Goal: Information Seeking & Learning: Learn about a topic

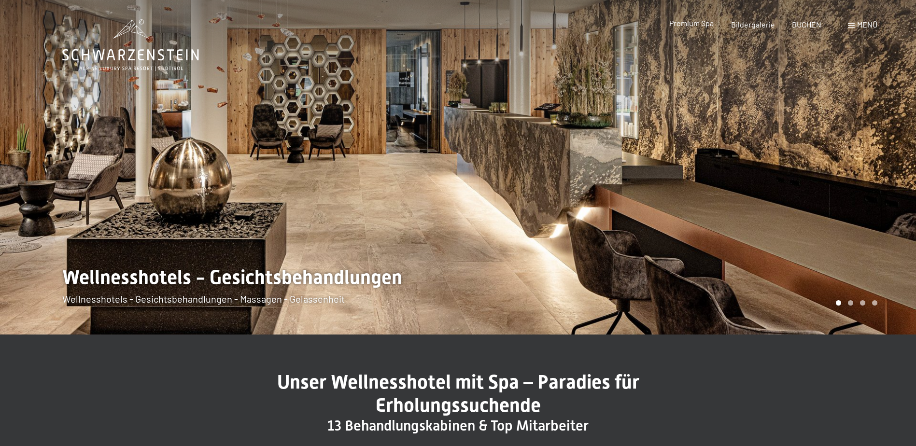
click at [697, 24] on span "Premium Spa" at bounding box center [691, 22] width 44 height 9
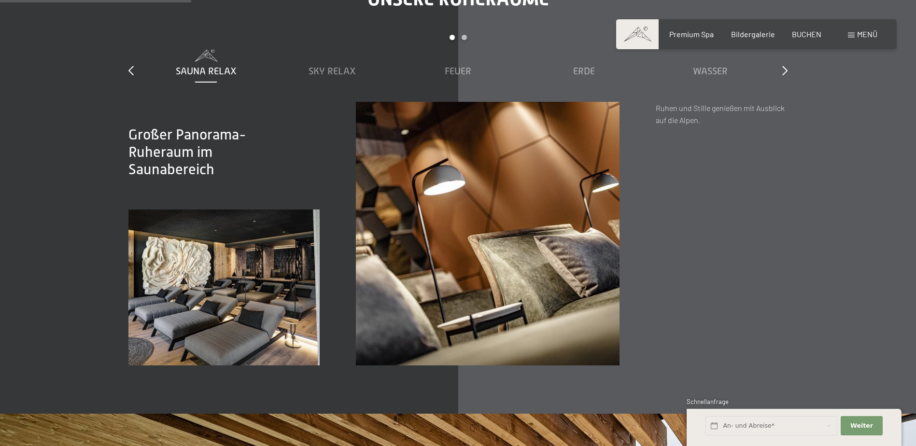
scroll to position [1497, 0]
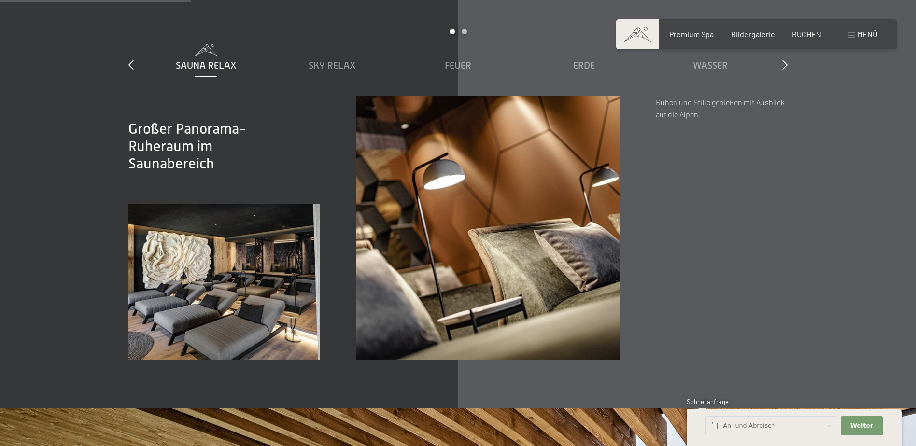
click at [780, 69] on div "slide 1 to 5 of 7 Sauna Relax Sky Relax Feuer Erde Wasser Luft Wolke 7" at bounding box center [457, 62] width 659 height 67
click at [786, 65] on icon at bounding box center [784, 65] width 5 height 10
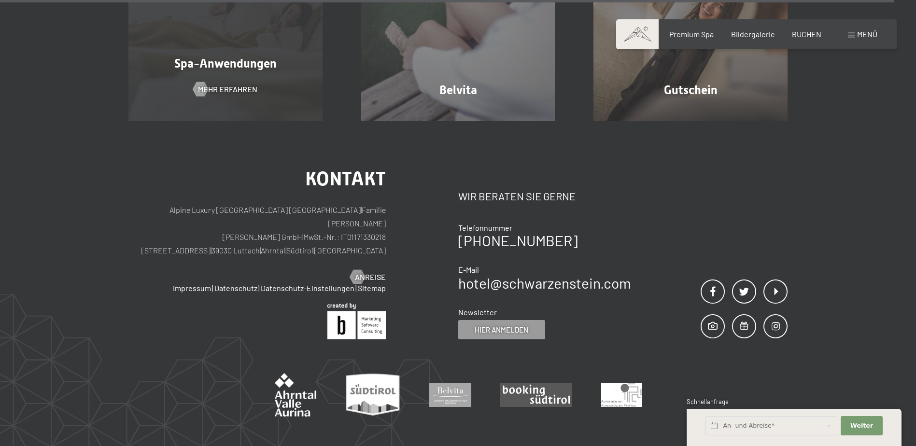
scroll to position [5996, 0]
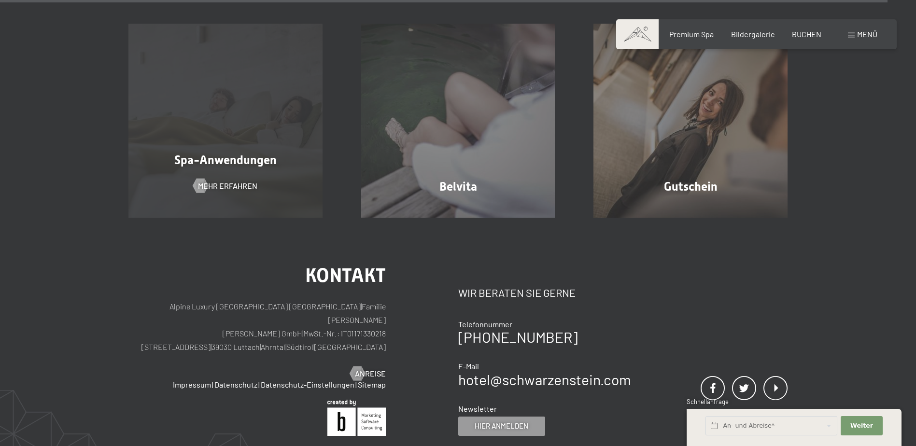
click at [245, 152] on div "Spa-Anwendungen" at bounding box center [225, 160] width 233 height 17
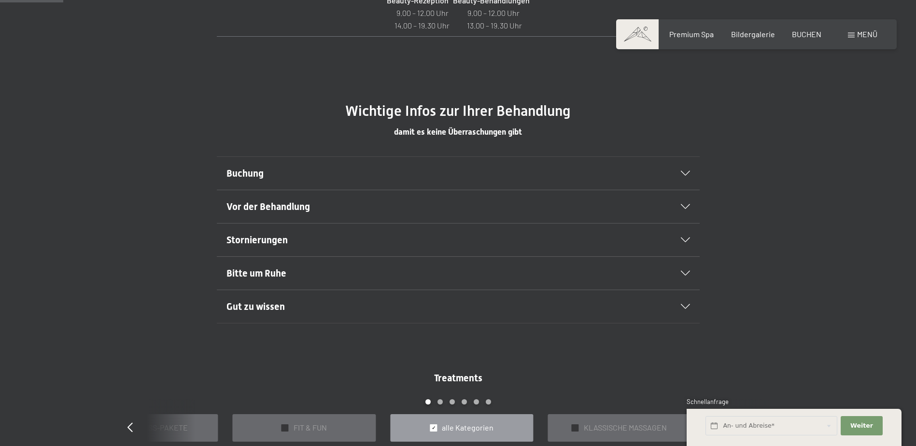
scroll to position [531, 0]
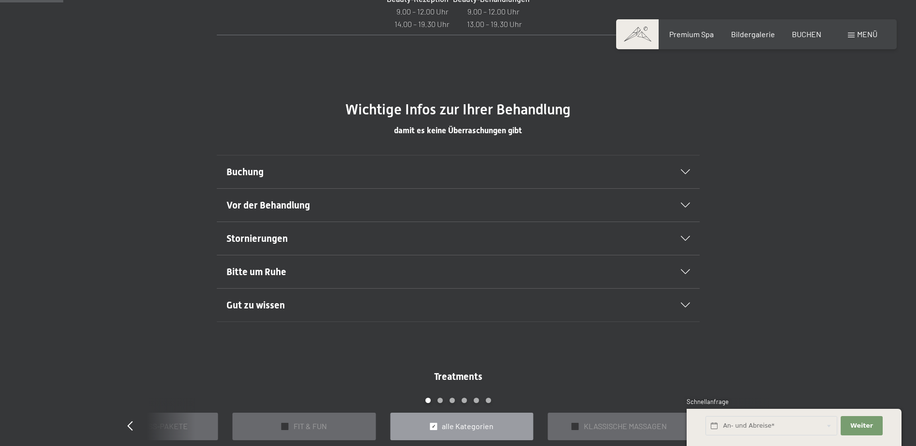
click at [685, 170] on icon at bounding box center [685, 171] width 9 height 5
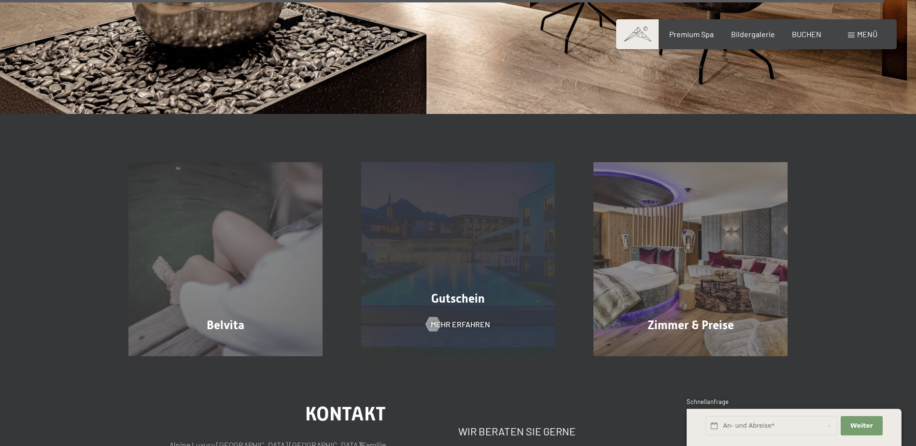
scroll to position [7725, 0]
